Goal: Check status

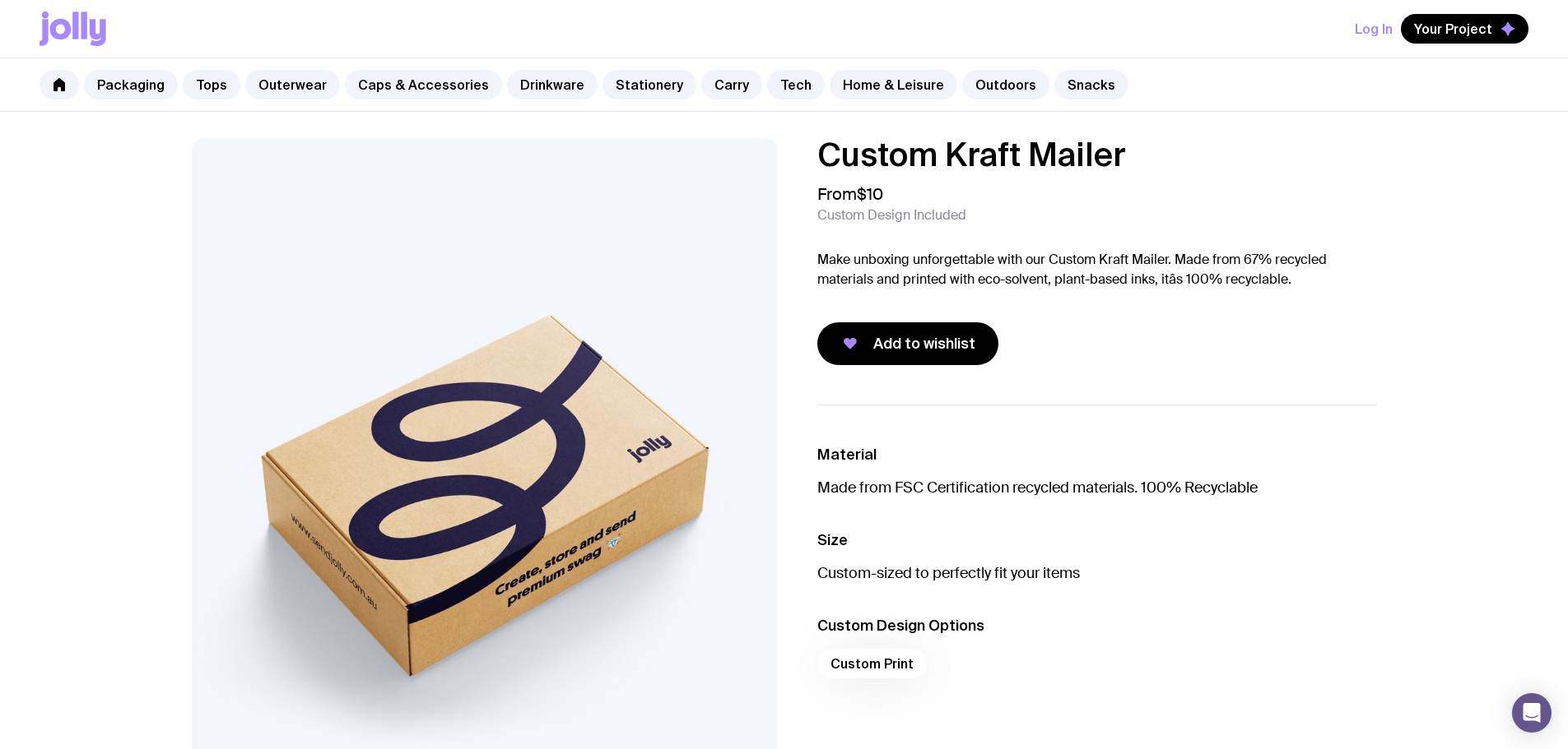
click at [1390, 19] on button "Log In" at bounding box center [1374, 29] width 38 height 30
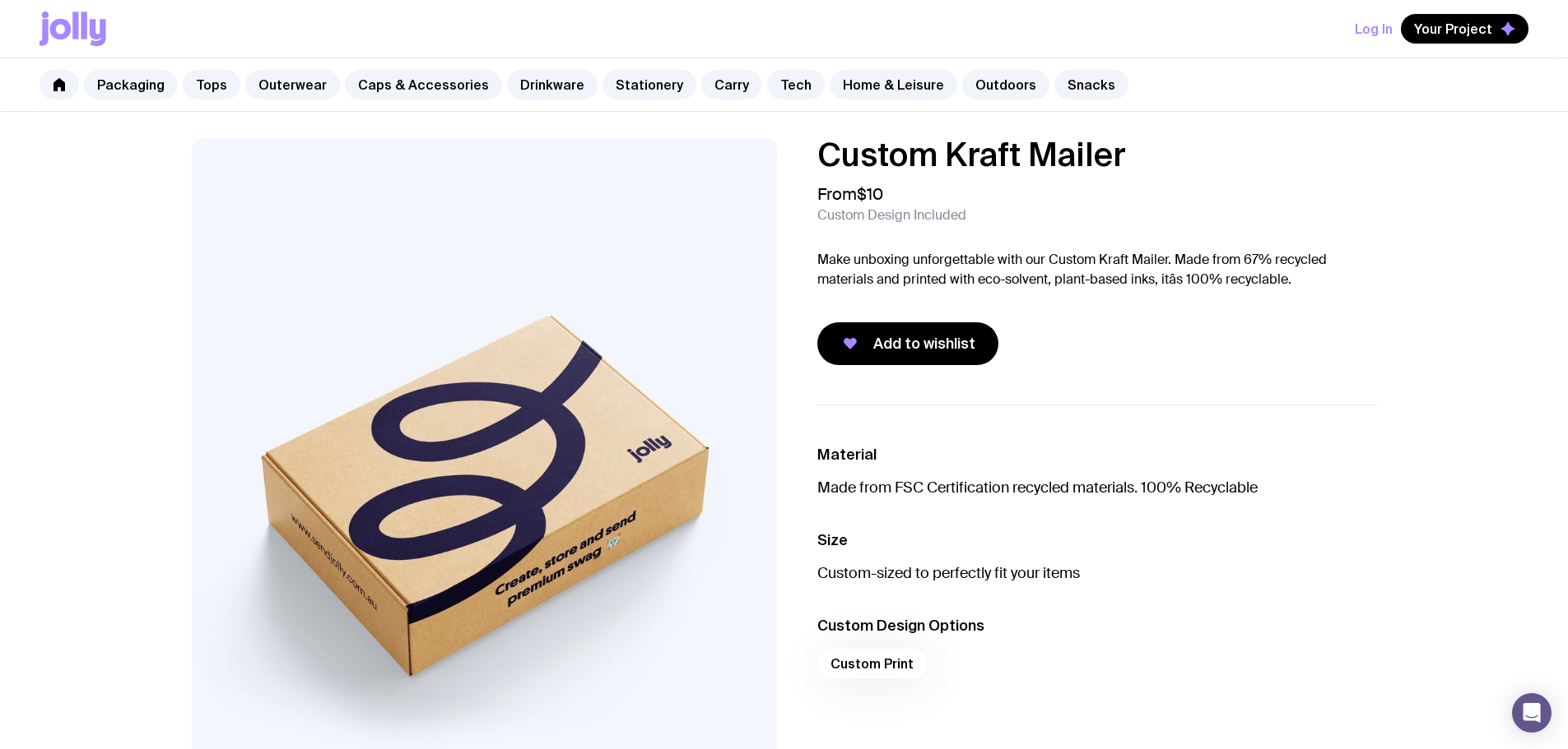
type input "[PERSON_NAME][EMAIL_ADDRESS][DOMAIN_NAME]"
click at [1373, 16] on button "Log In" at bounding box center [1374, 29] width 38 height 30
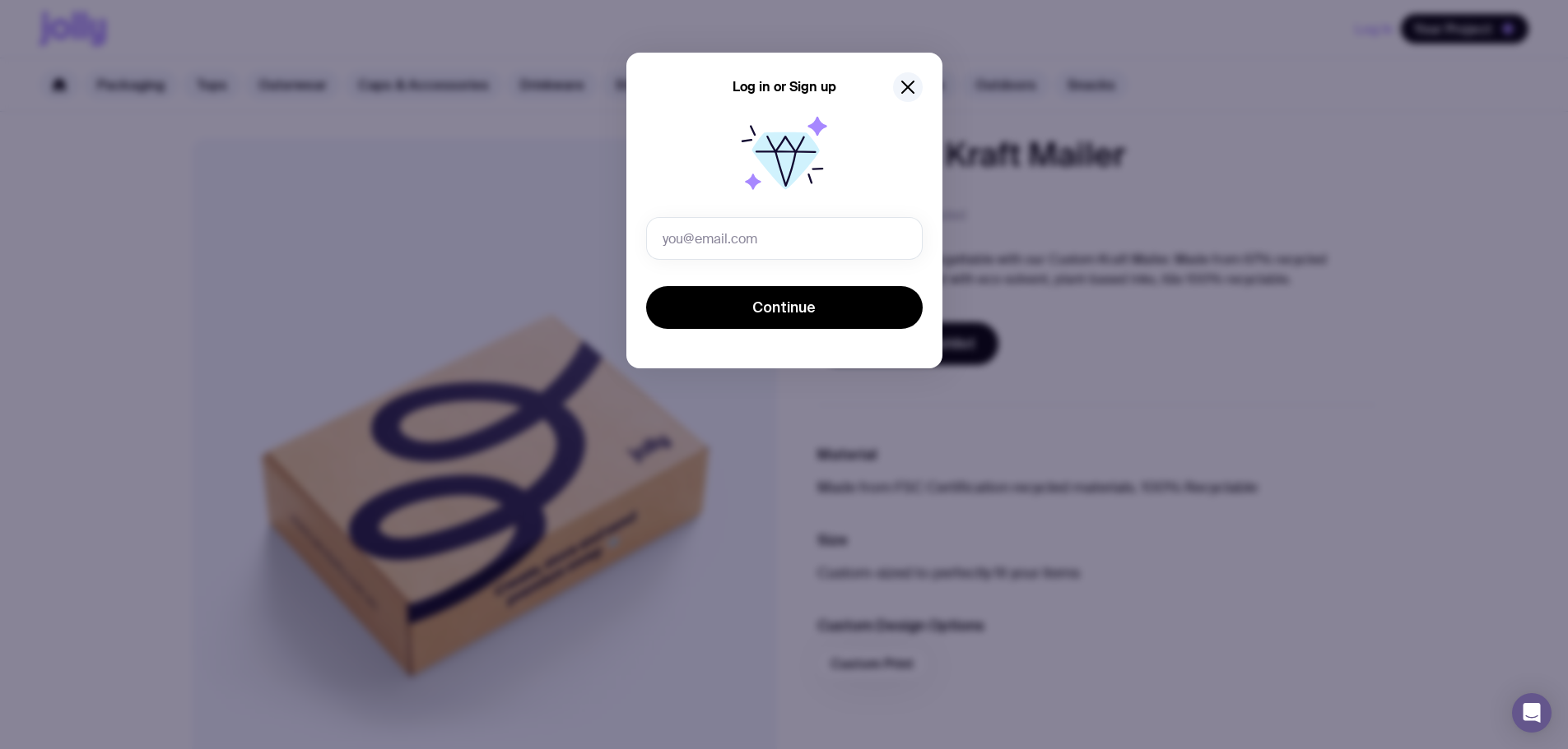
click at [646, 260] on nordpass-icon at bounding box center [646, 260] width 0 height 0
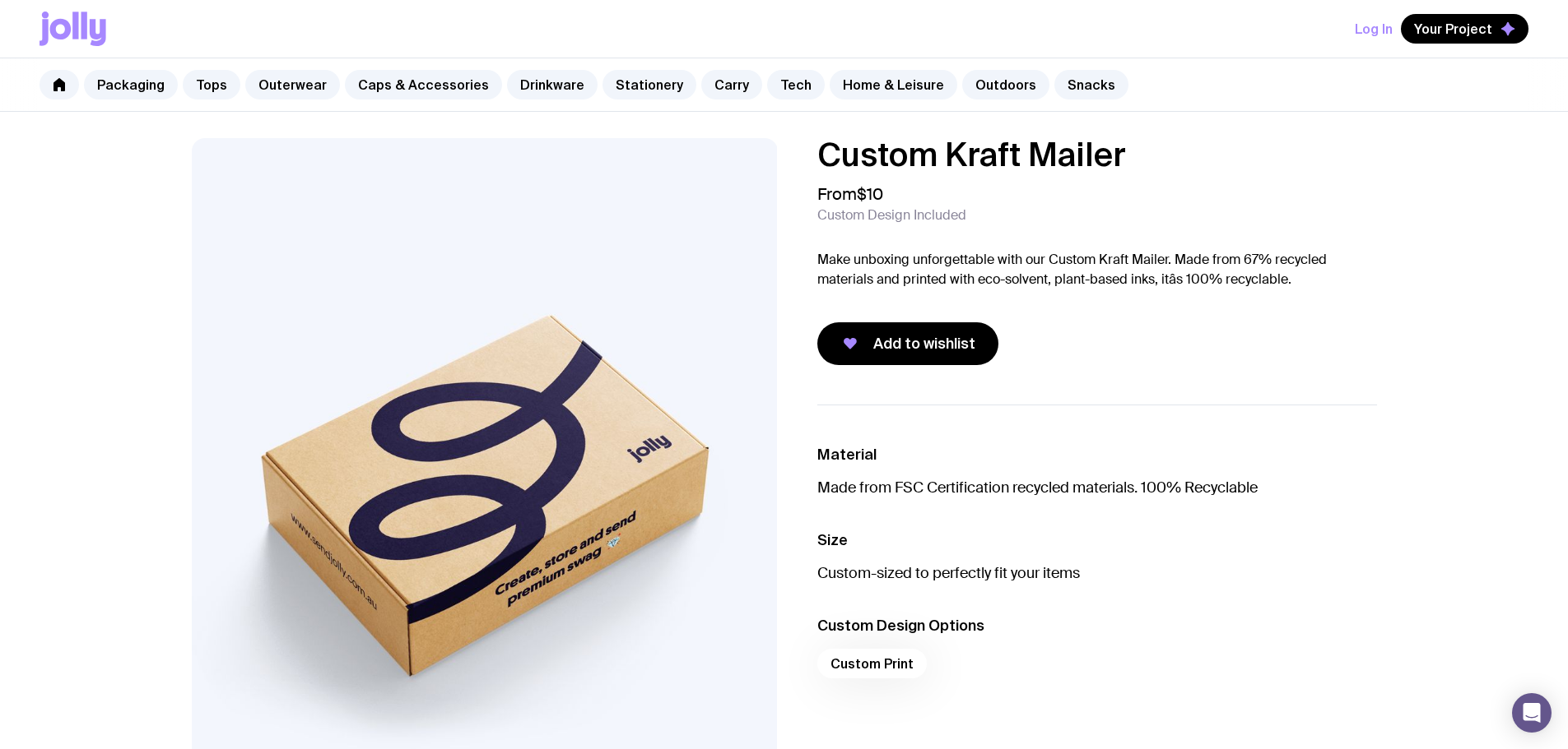
type input "[PERSON_NAME][EMAIL_ADDRESS][DOMAIN_NAME]"
click at [773, 320] on img at bounding box center [484, 488] width 586 height 702
click at [1389, 36] on button "Log In" at bounding box center [1374, 29] width 38 height 30
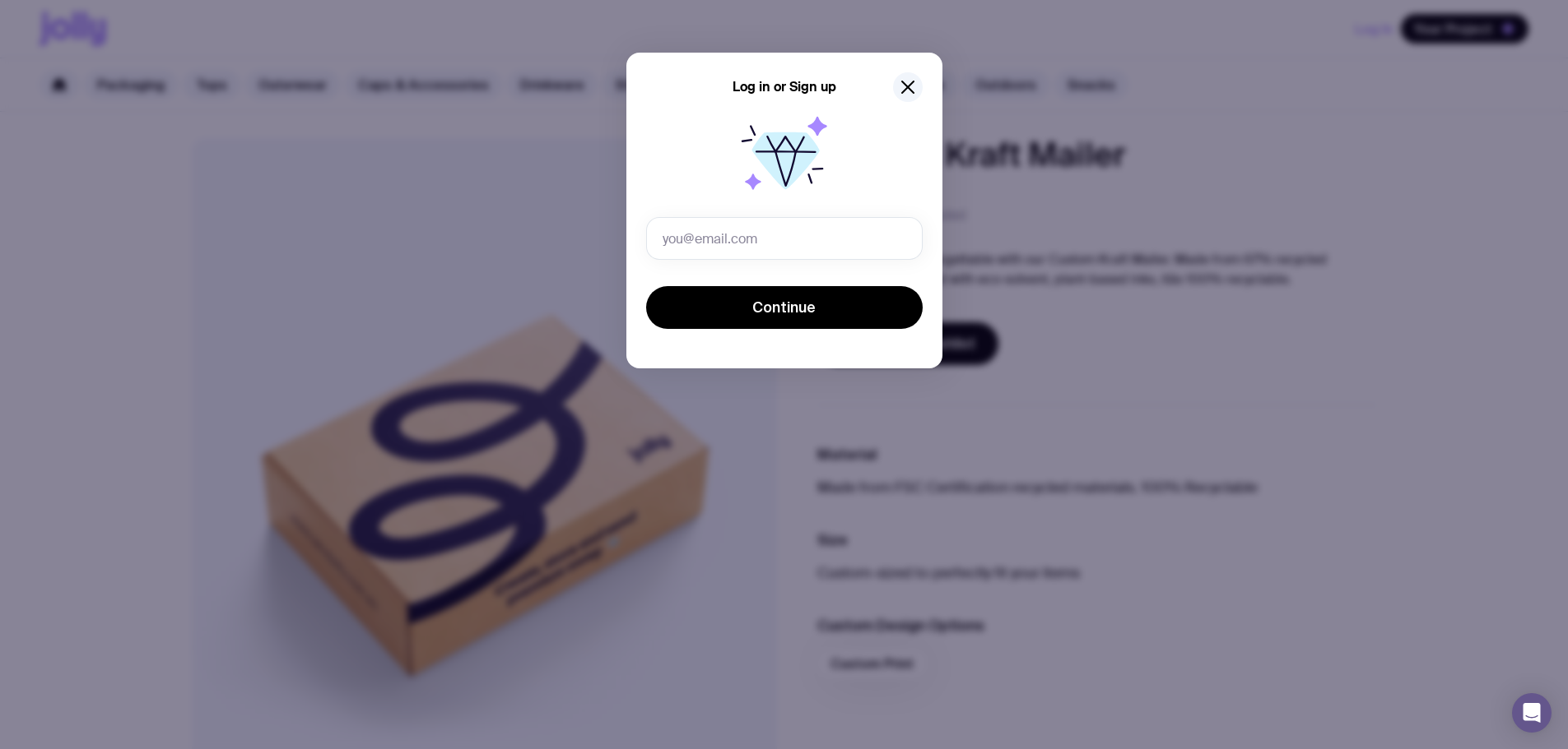
drag, startPoint x: 783, startPoint y: 275, endPoint x: 788, endPoint y: 264, distance: 12.1
click at [782, 275] on form "Continue" at bounding box center [784, 274] width 277 height 115
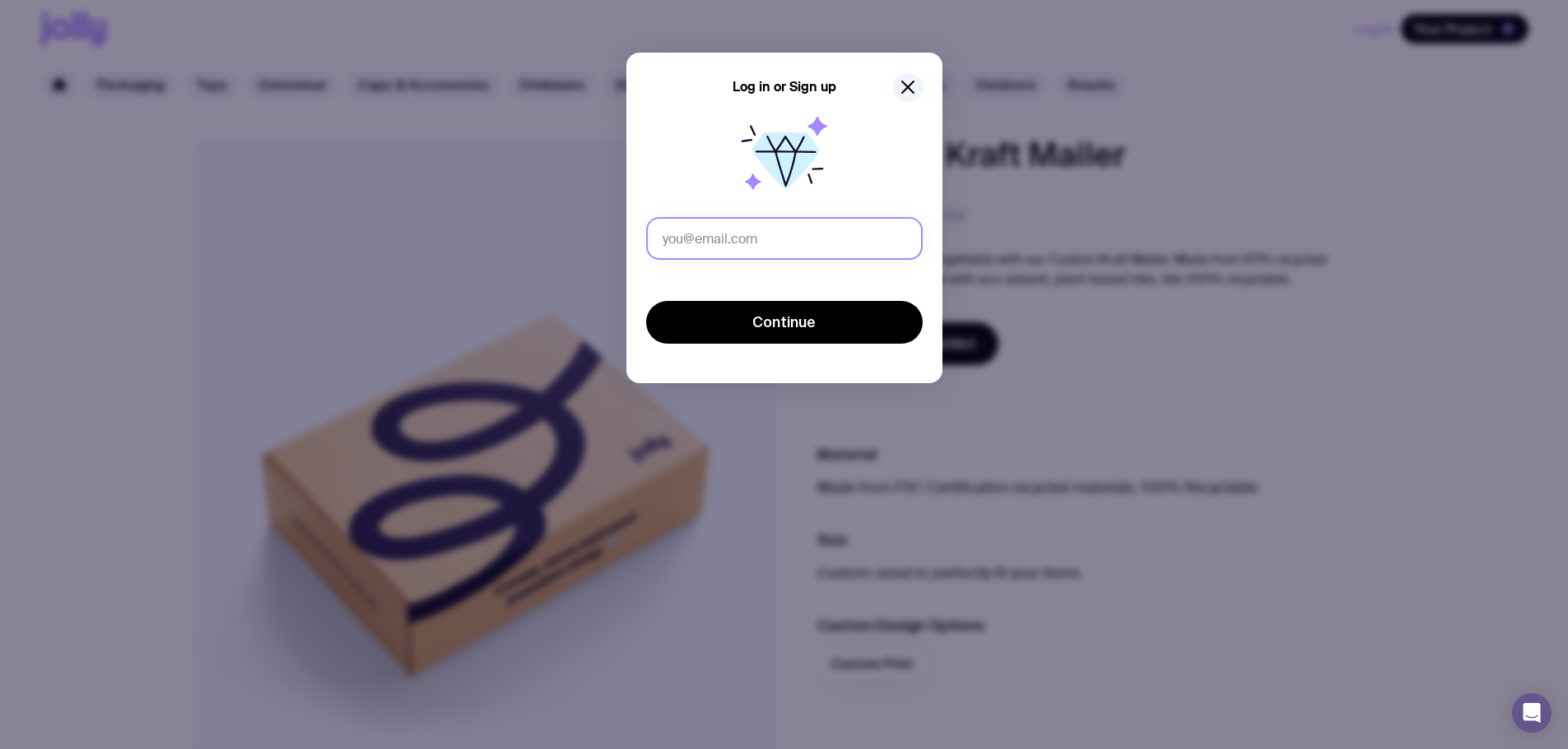
click at [808, 232] on input "text" at bounding box center [784, 238] width 277 height 43
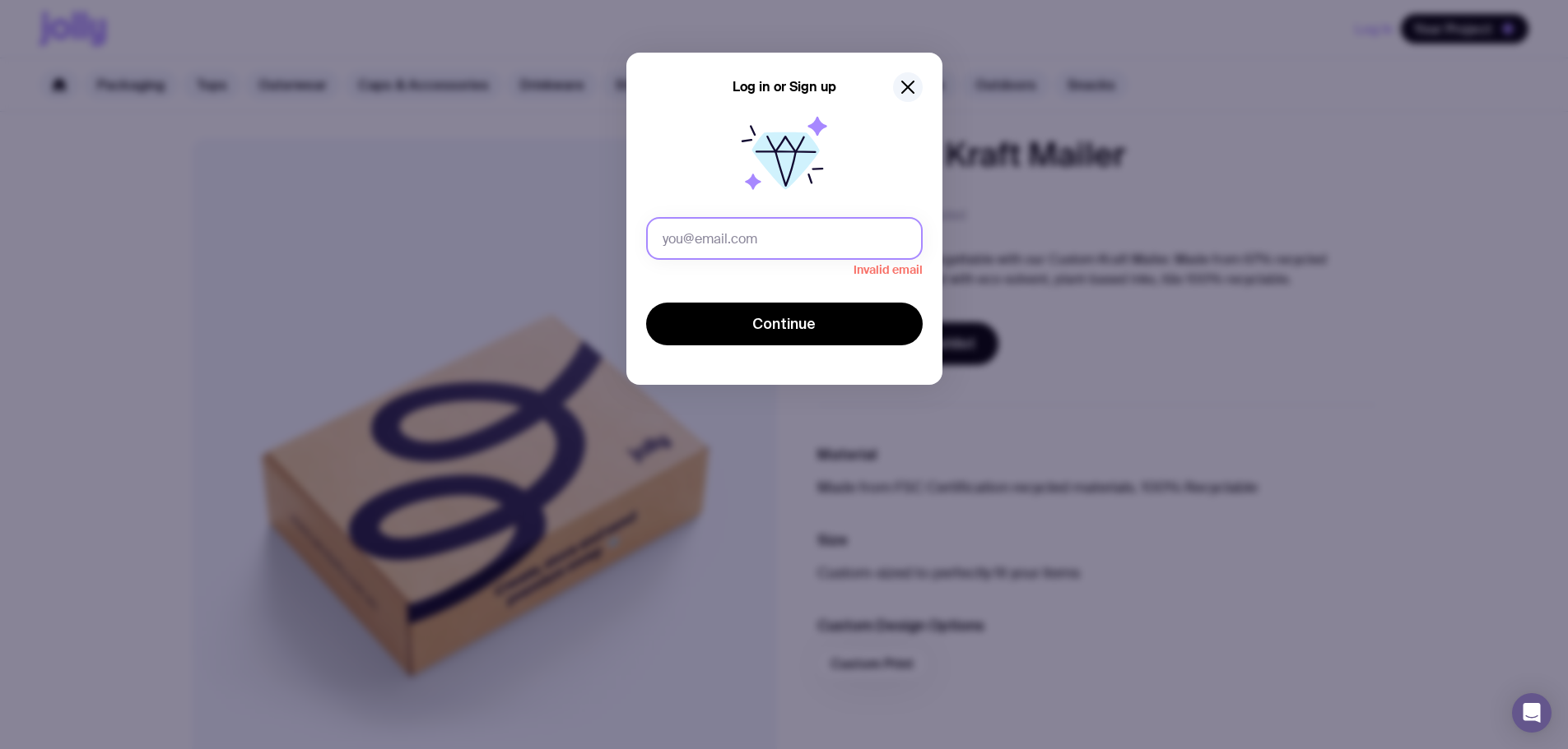
type input "[PERSON_NAME][EMAIL_ADDRESS][DOMAIN_NAME]"
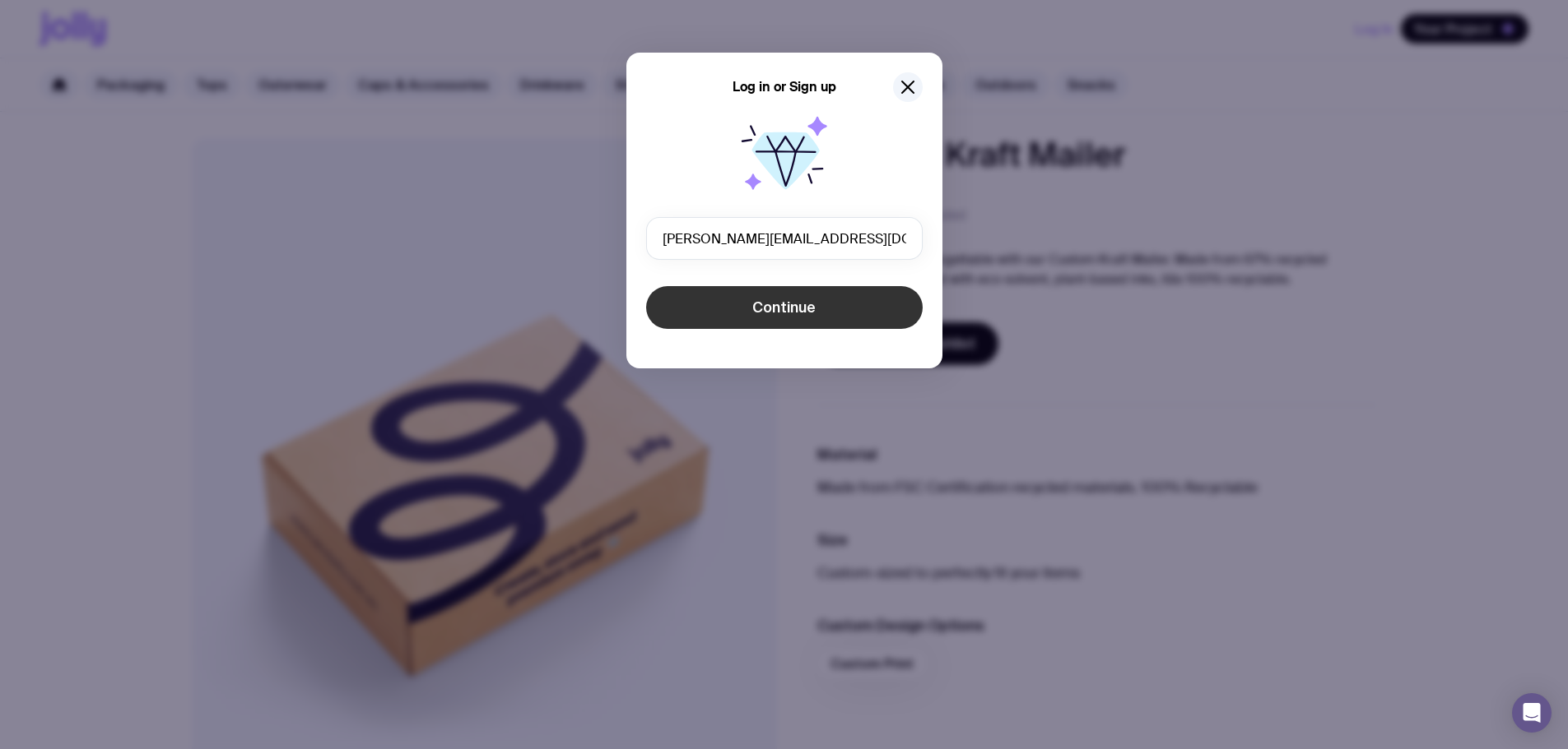
click at [735, 317] on button "Continue" at bounding box center [784, 307] width 277 height 43
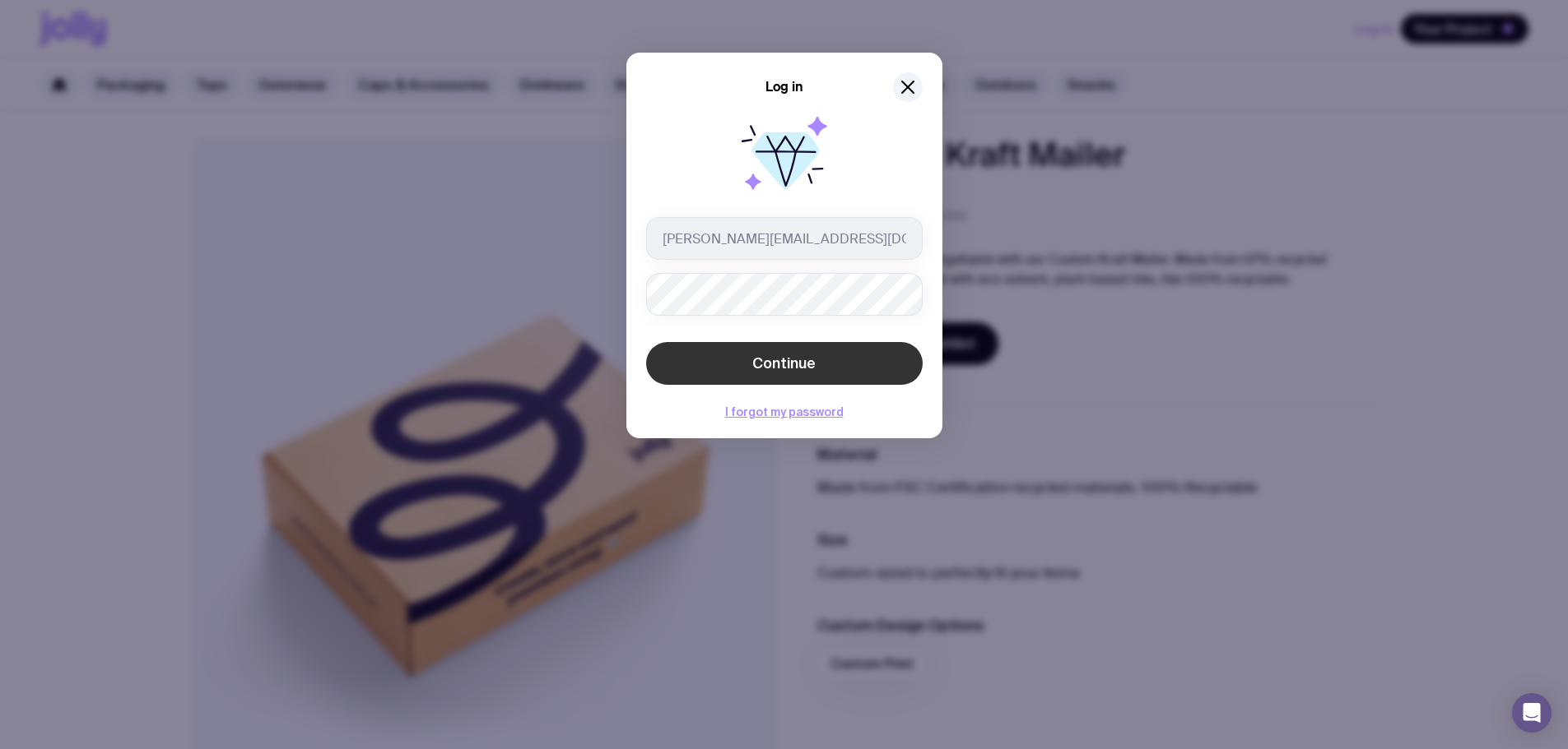
click at [769, 369] on span "Continue" at bounding box center [784, 364] width 63 height 20
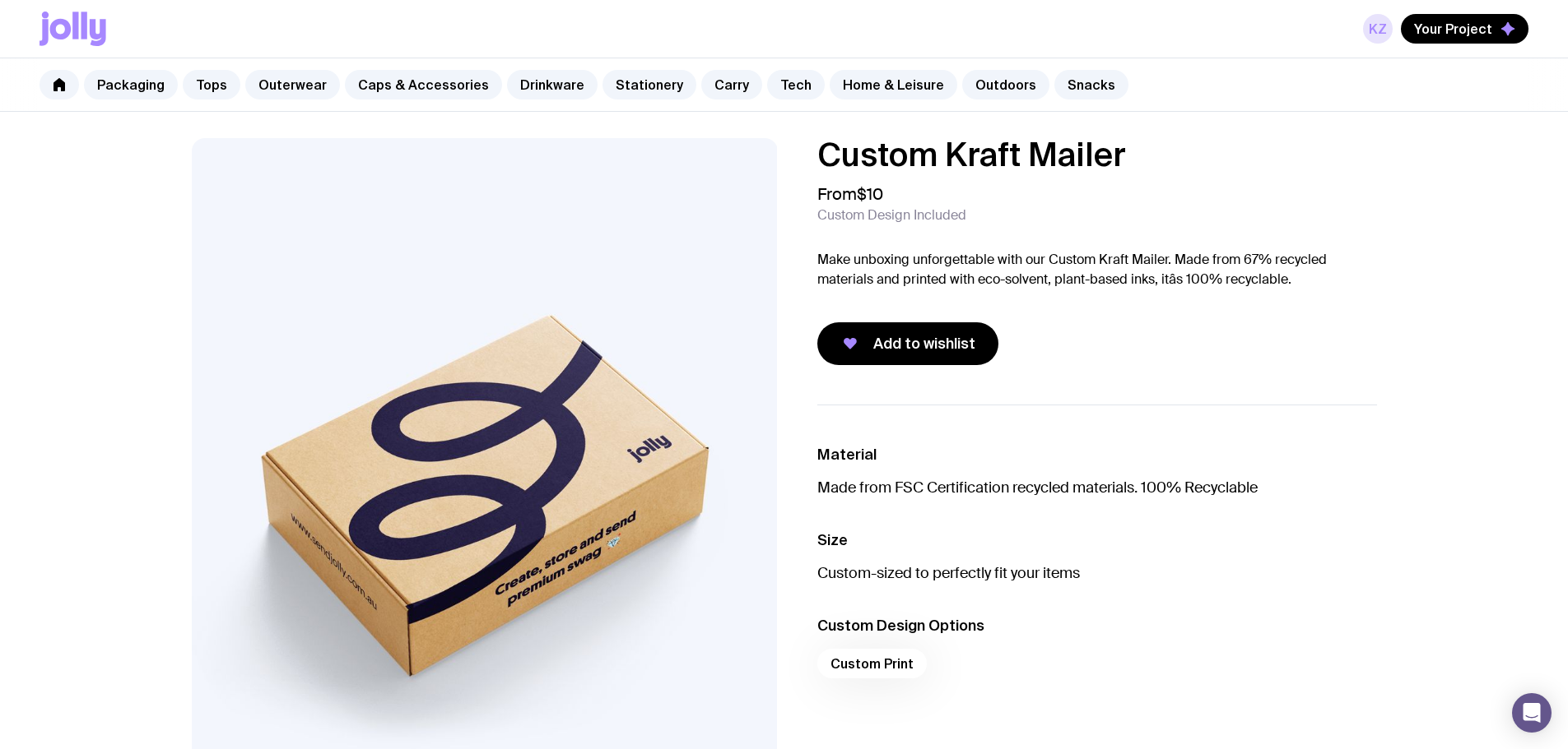
click at [1379, 40] on link "KZ" at bounding box center [1378, 29] width 30 height 30
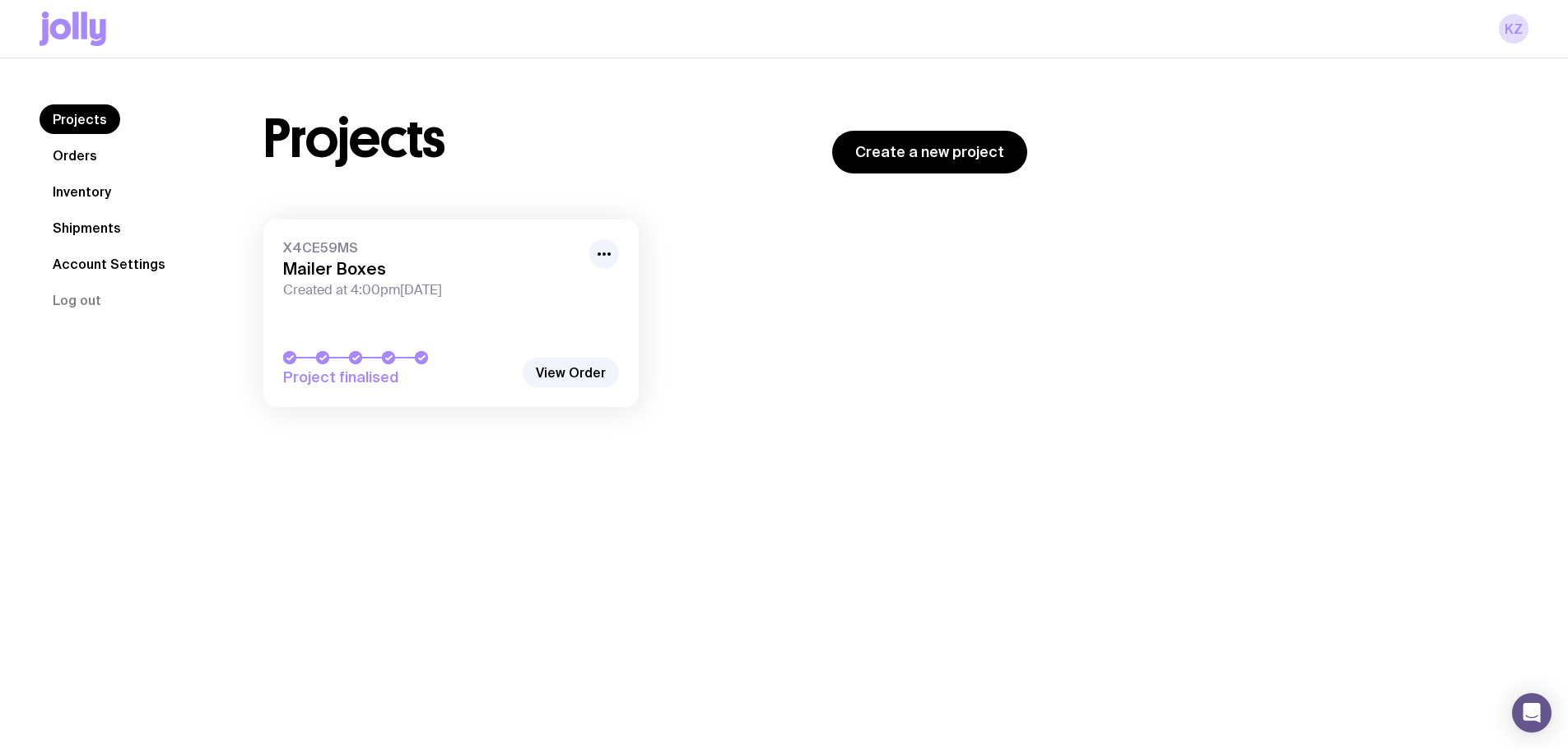
click at [523, 303] on link "X4CE59MS Mailer Boxes Created at 4:00pm[DATE] Project finalised" at bounding box center [451, 313] width 376 height 187
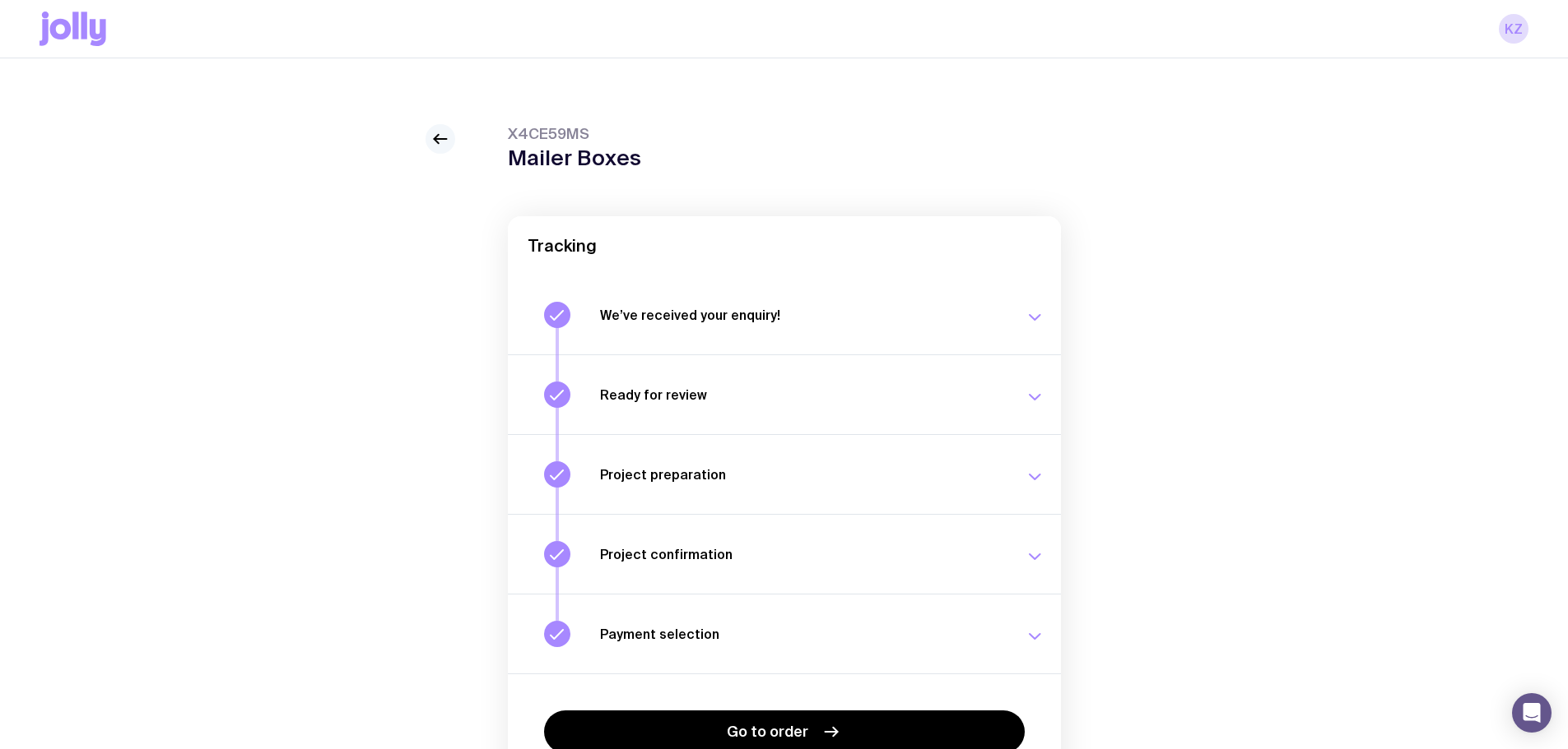
click at [439, 125] on link at bounding box center [440, 139] width 30 height 30
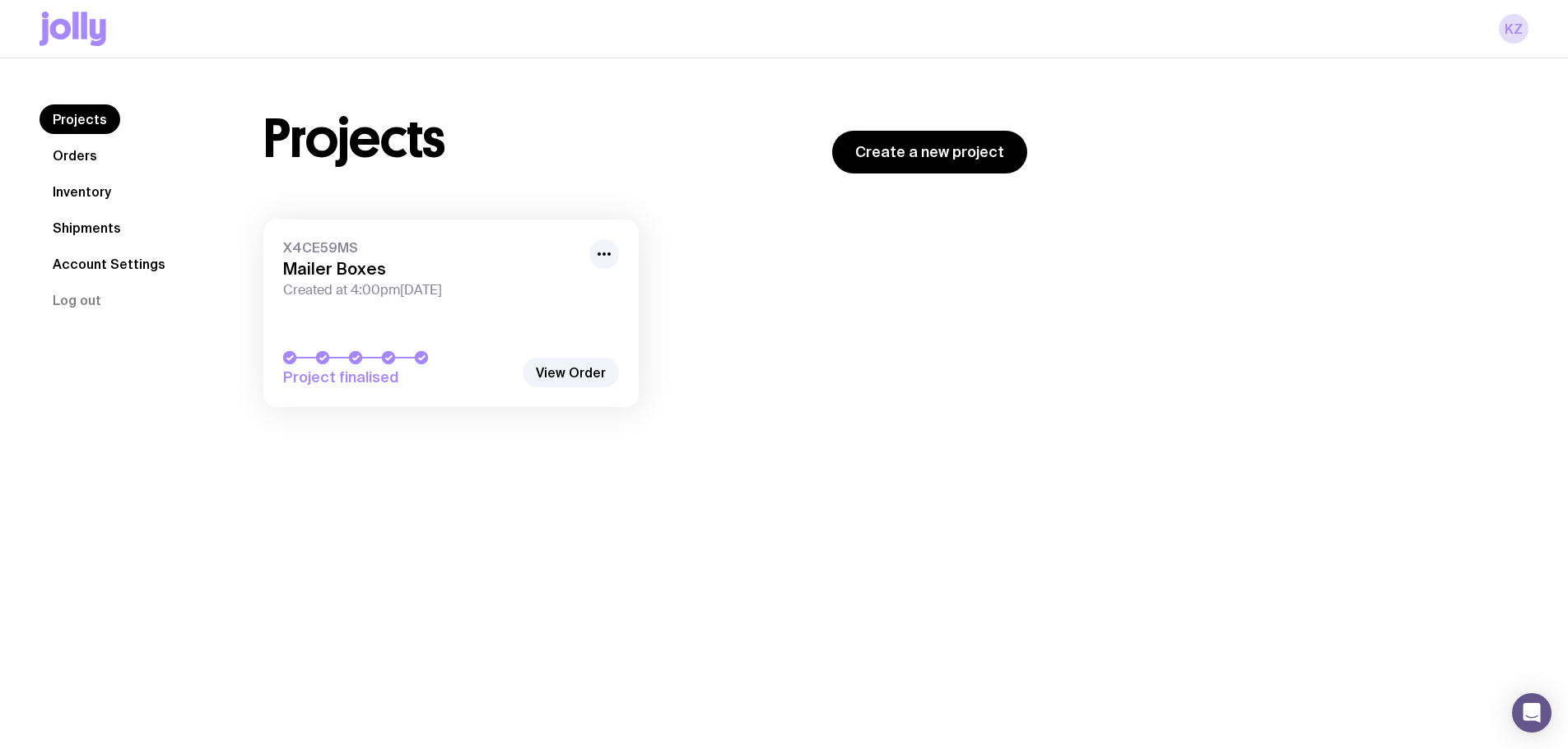
click at [95, 160] on link "Orders" at bounding box center [74, 156] width 70 height 30
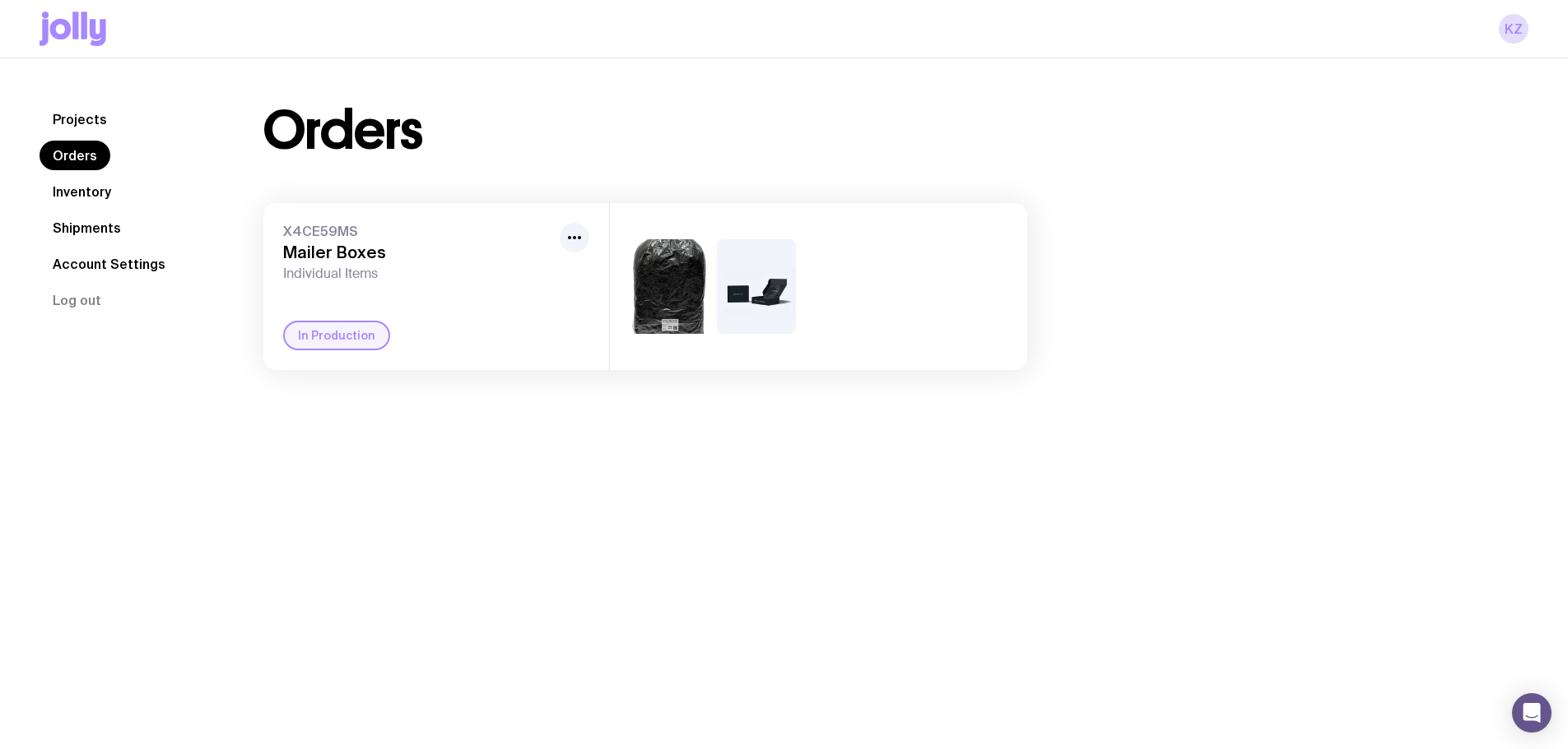
click at [376, 338] on div "In Production" at bounding box center [337, 336] width 107 height 30
drag, startPoint x: 342, startPoint y: 333, endPoint x: 115, endPoint y: 338, distance: 227.1
click at [327, 332] on div "In Production" at bounding box center [337, 336] width 107 height 30
click at [363, 334] on div "In Production" at bounding box center [337, 336] width 107 height 30
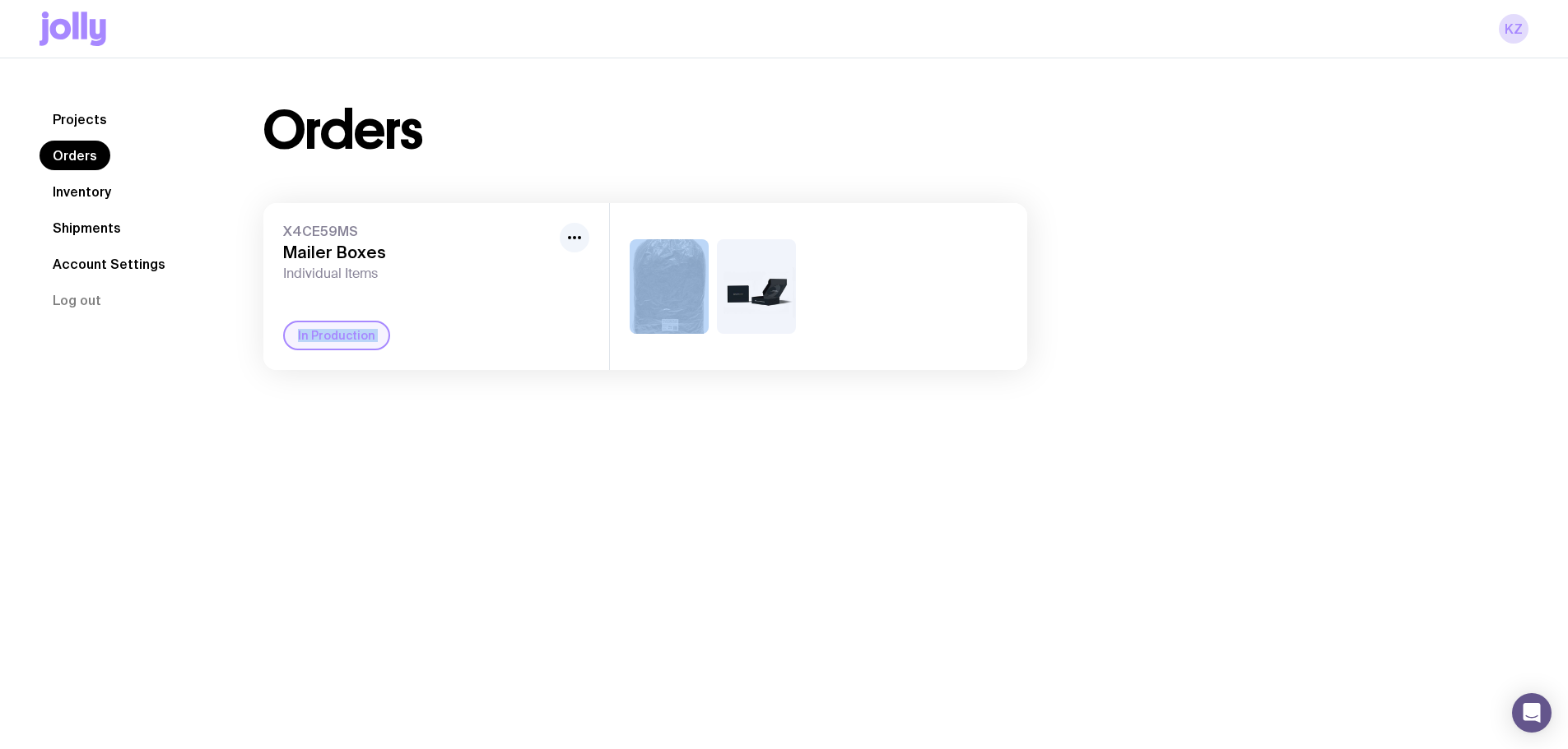
click at [363, 334] on div "In Production" at bounding box center [337, 336] width 107 height 30
click at [571, 230] on icon "button" at bounding box center [575, 238] width 20 height 20
click at [339, 297] on div "X4CE59MS Mailer Boxes Individual Items In Production" at bounding box center [436, 286] width 346 height 167
click at [677, 625] on div "Projects Orders Inventory Shipments Account Settings Log out Projects Orders In…" at bounding box center [784, 433] width 1568 height 749
